Goal: Information Seeking & Learning: Check status

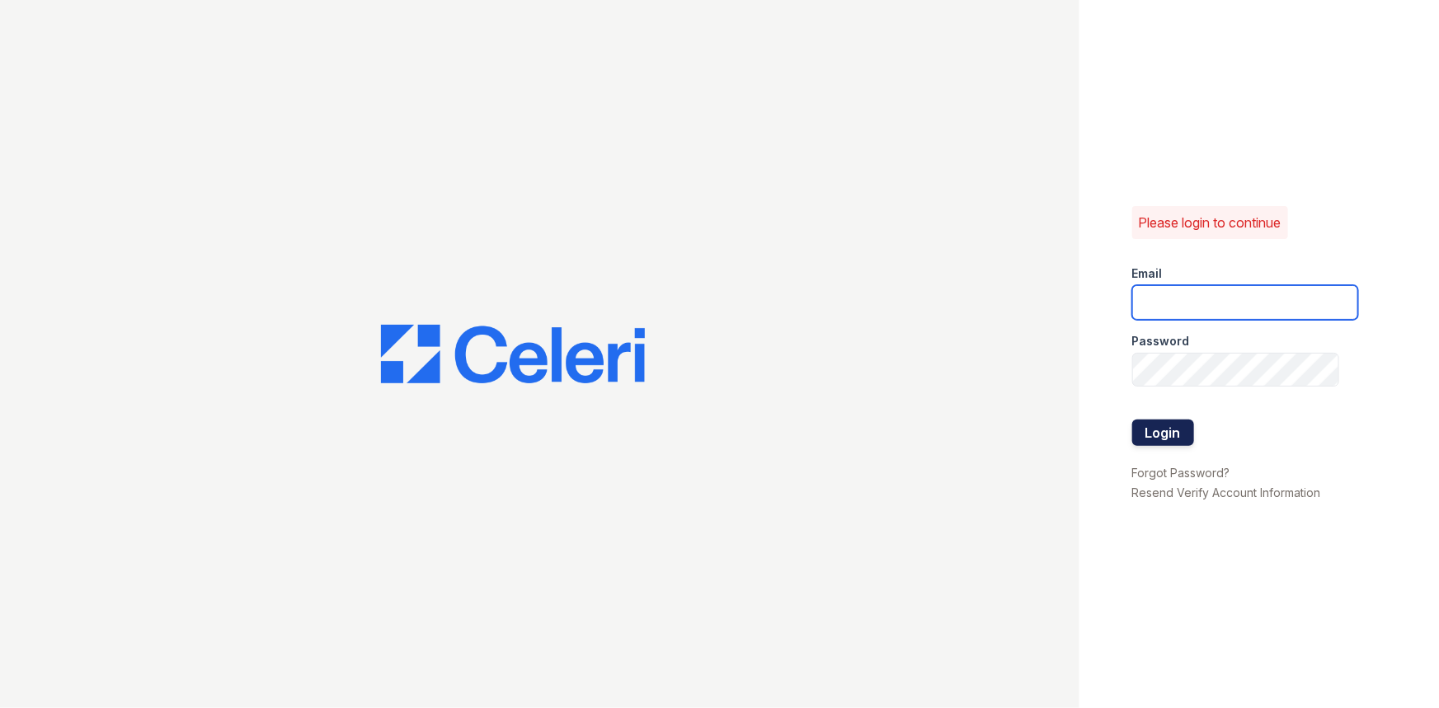
type input "[EMAIL_ADDRESS][DOMAIN_NAME]"
click at [1176, 430] on button "Login" at bounding box center [1163, 433] width 62 height 26
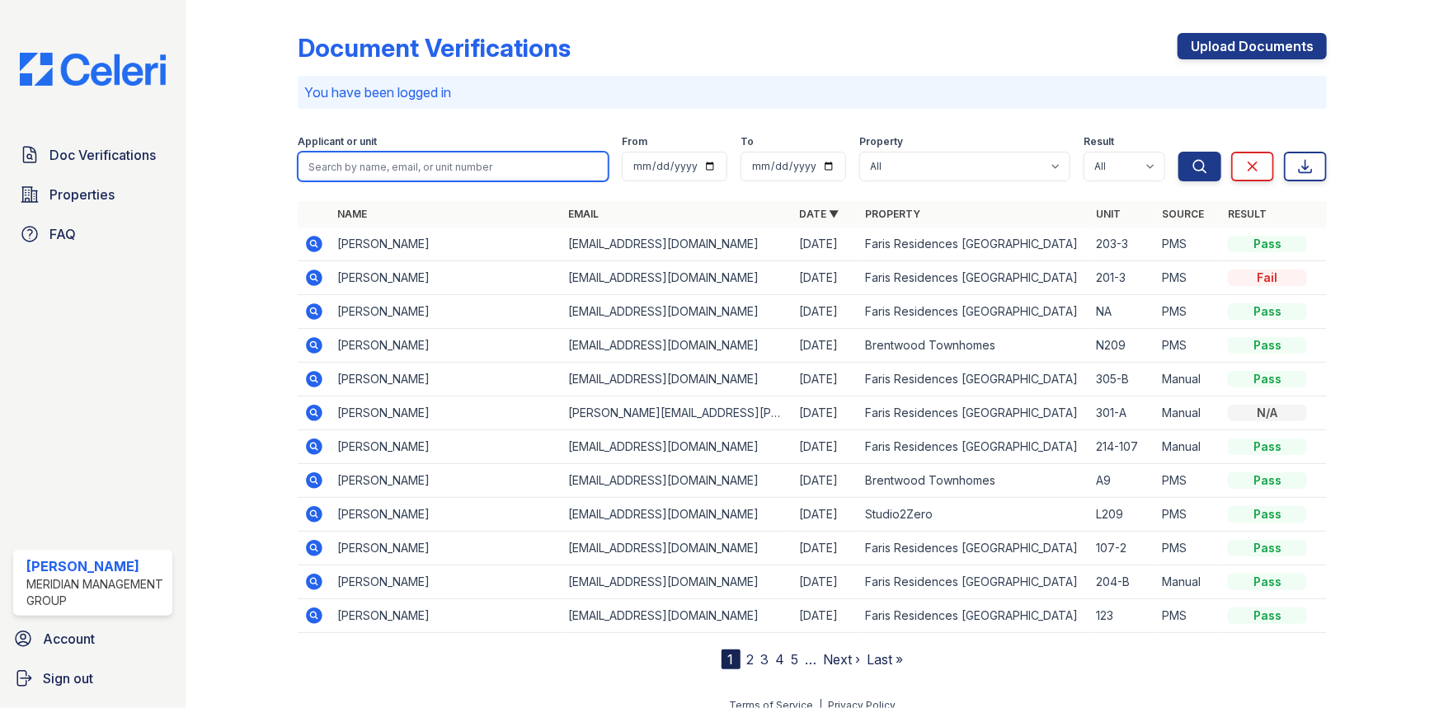
click at [425, 173] on input "search" at bounding box center [453, 167] width 311 height 30
type input "slocumb"
click at [1178, 152] on button "Search" at bounding box center [1199, 167] width 43 height 30
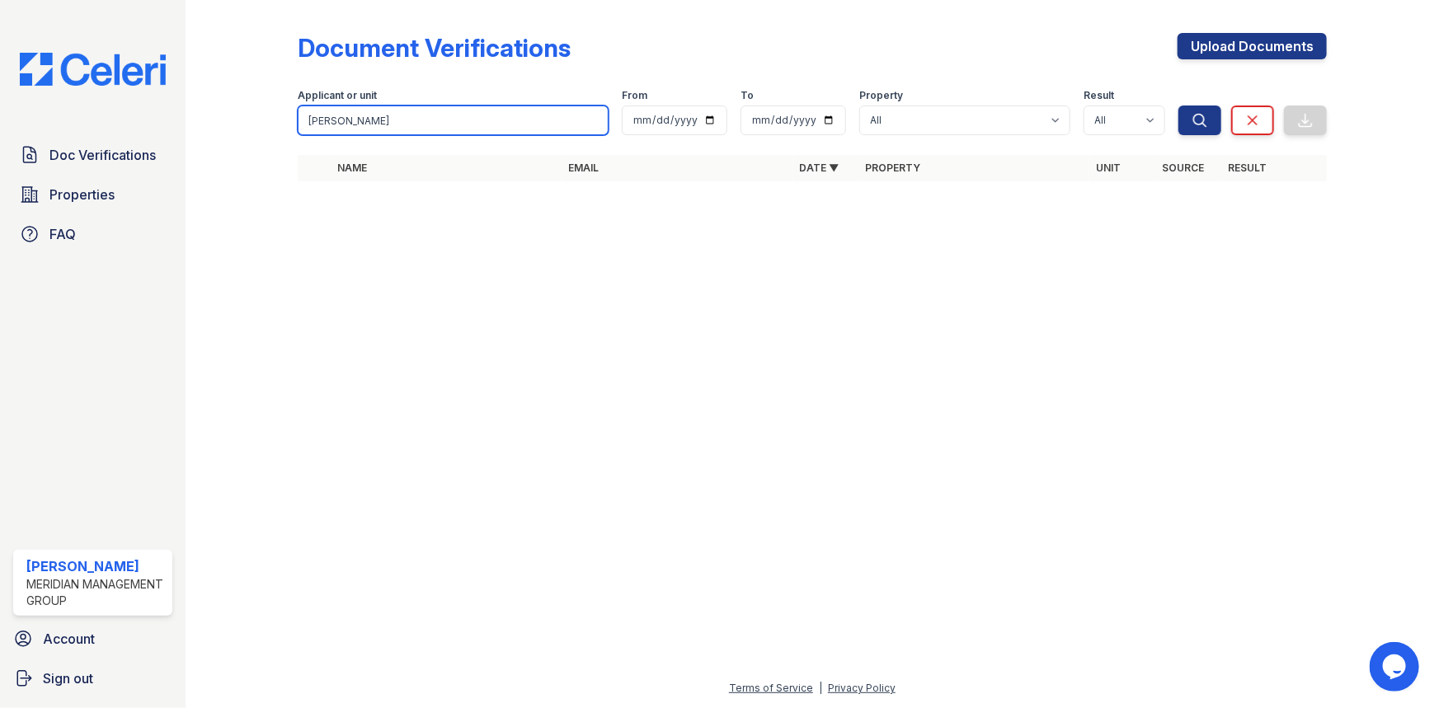
click at [437, 116] on input "slocumb" at bounding box center [453, 121] width 311 height 30
click at [437, 131] on input "slocumb" at bounding box center [453, 121] width 311 height 30
type input "v"
type input "briana"
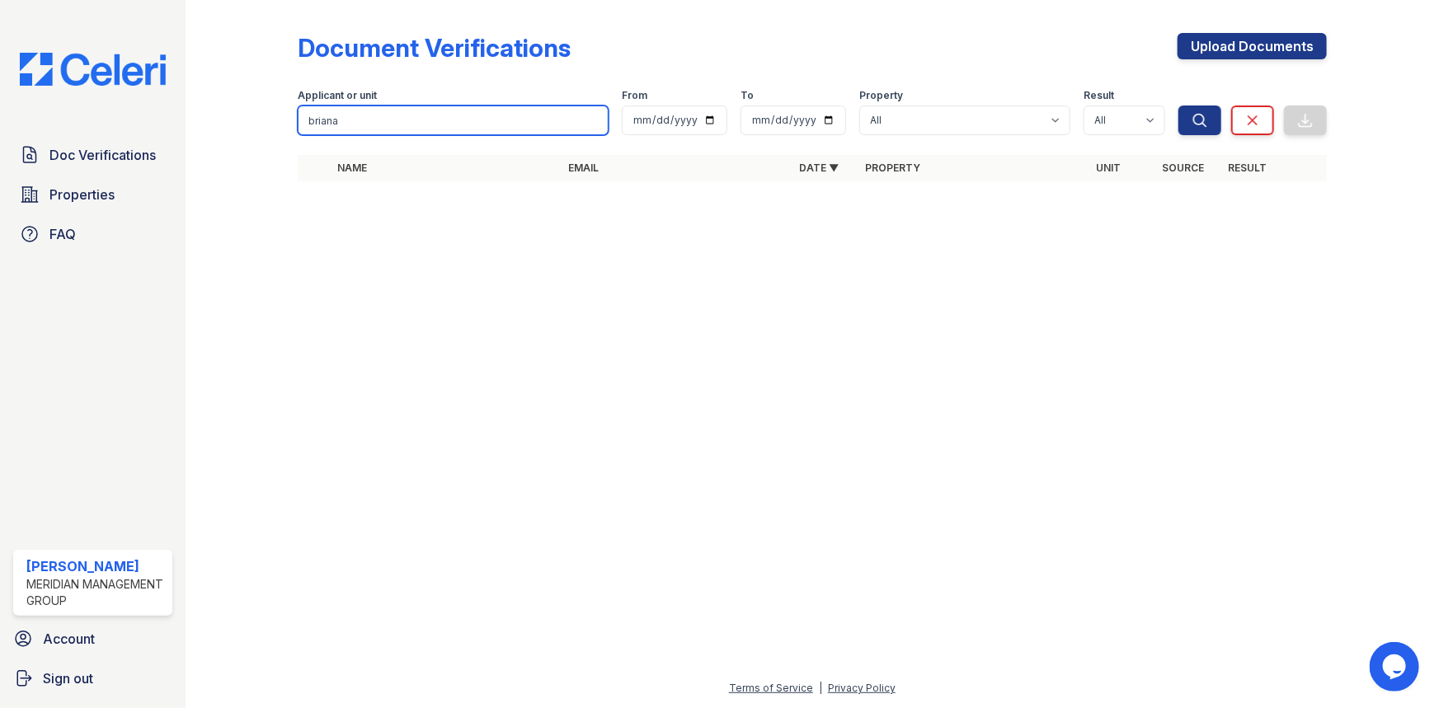
click at [1178, 106] on button "Search" at bounding box center [1199, 121] width 43 height 30
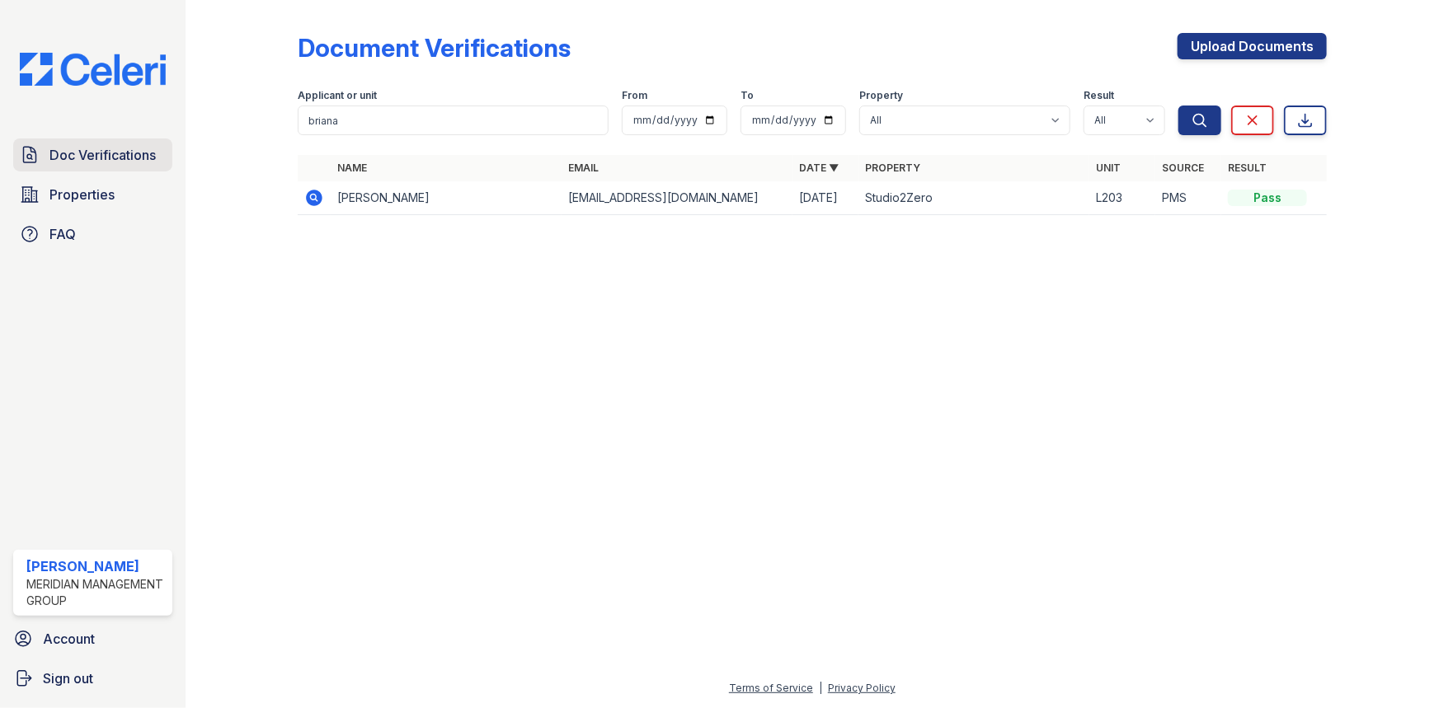
click at [133, 155] on span "Doc Verifications" at bounding box center [102, 155] width 106 height 20
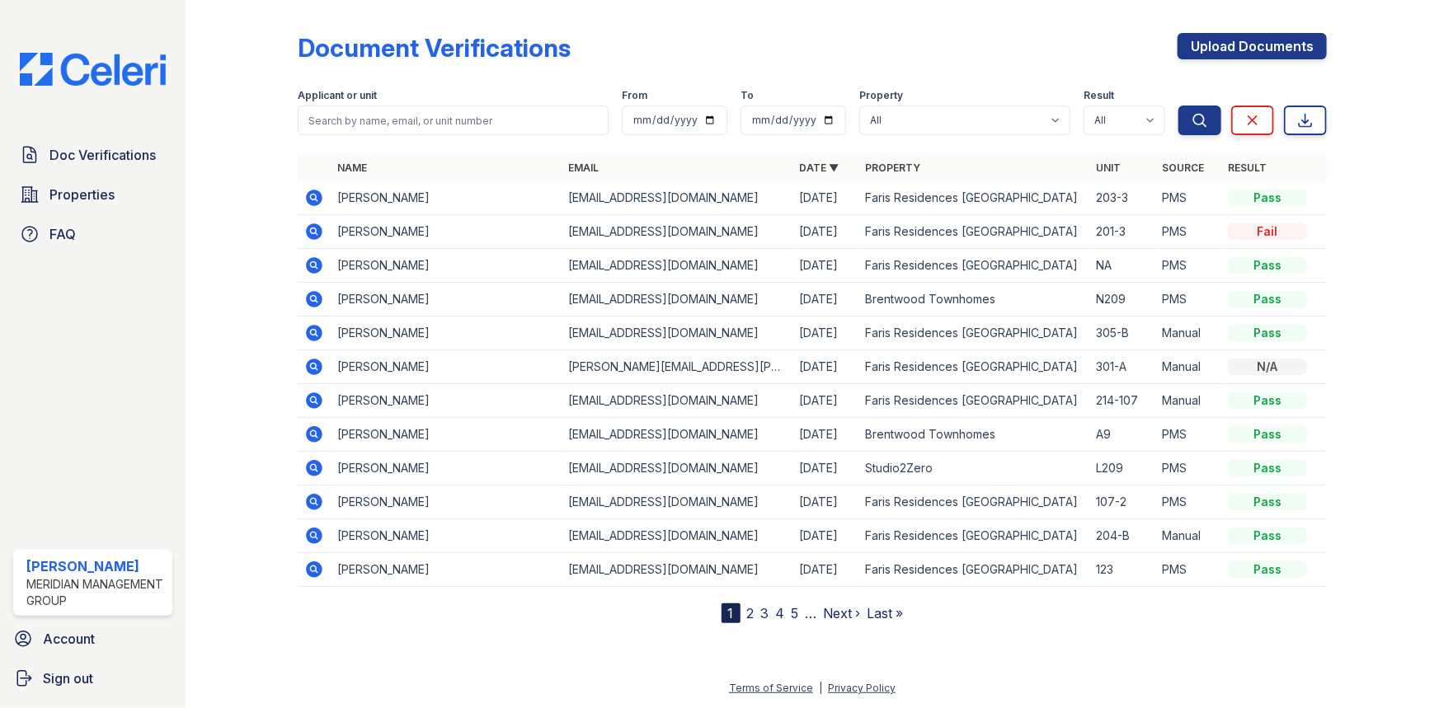
drag, startPoint x: 811, startPoint y: 165, endPoint x: 840, endPoint y: 167, distance: 29.0
click at [812, 166] on link "Date ▼" at bounding box center [819, 168] width 40 height 12
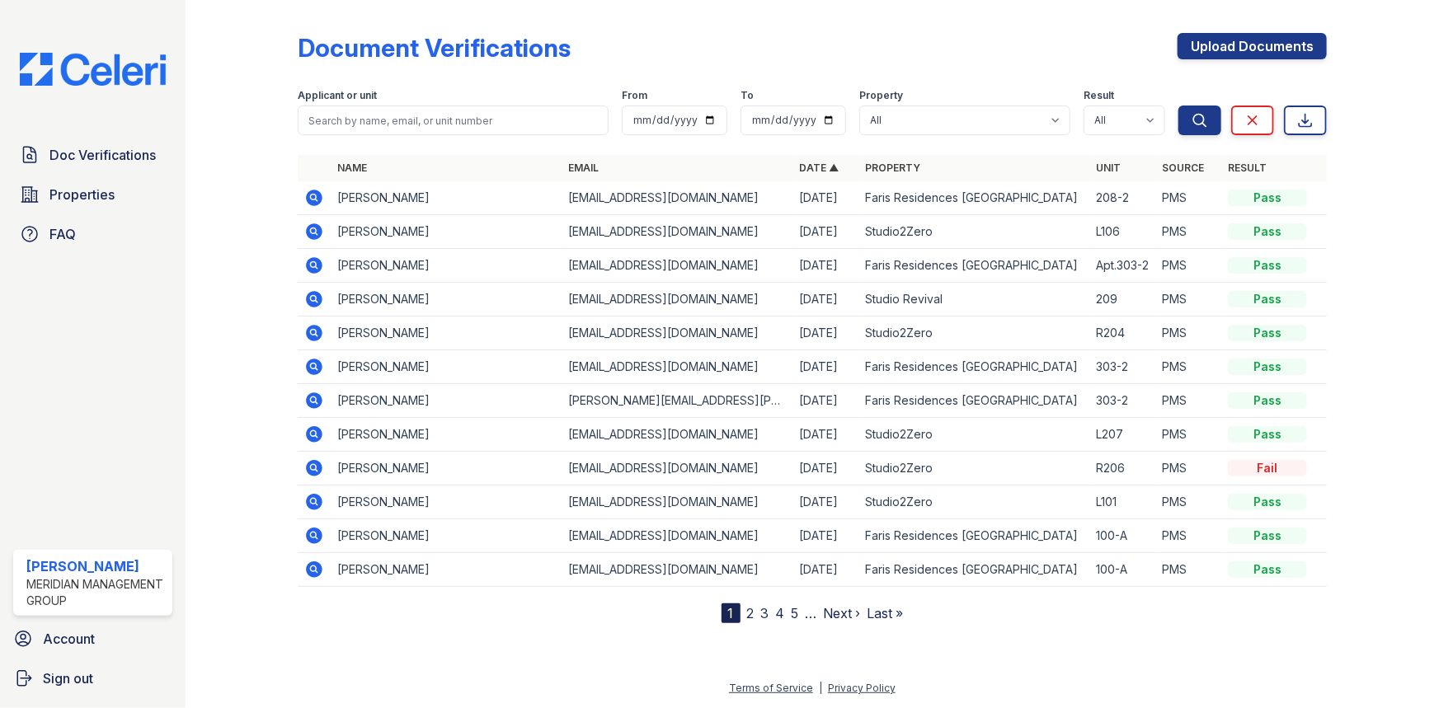
click at [878, 165] on link "Property" at bounding box center [892, 168] width 55 height 12
